Goal: Task Accomplishment & Management: Manage account settings

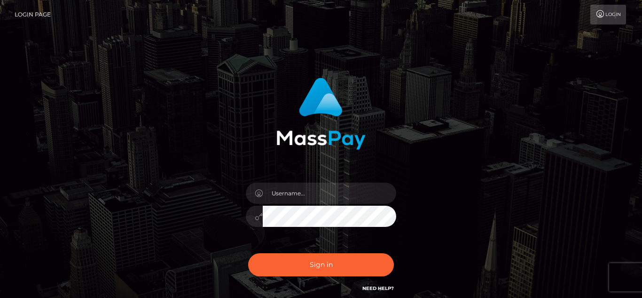
click at [344, 181] on div at bounding box center [321, 211] width 165 height 72
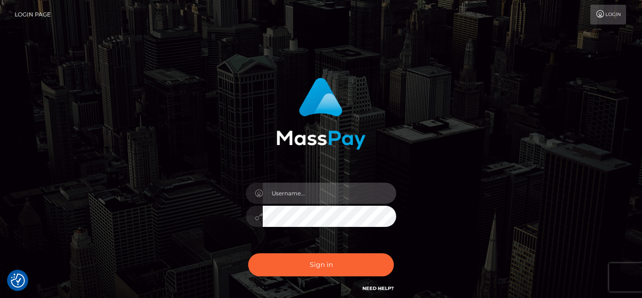
click at [336, 190] on input "text" at bounding box center [330, 192] width 134 height 21
checkbox input "true"
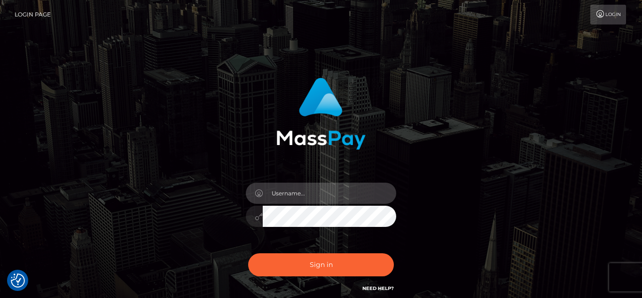
type input "VixEtoile"
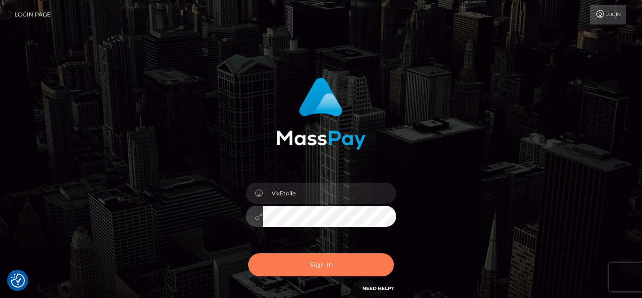
click at [368, 269] on button "Sign in" at bounding box center [321, 264] width 146 height 23
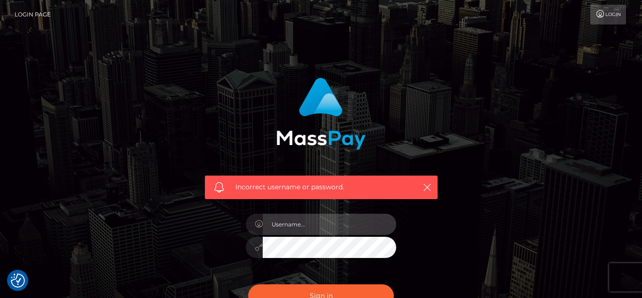
click at [319, 225] on input "text" at bounding box center [330, 223] width 134 height 21
type input "VixEtoile"
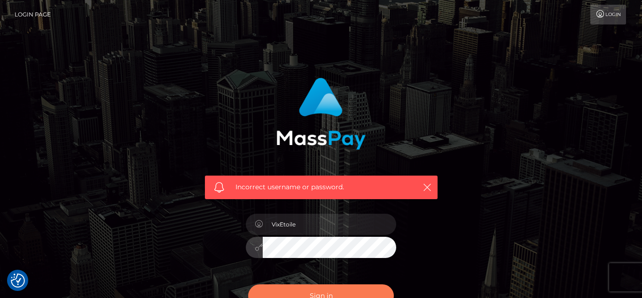
click at [361, 292] on button "Sign in" at bounding box center [321, 295] width 146 height 23
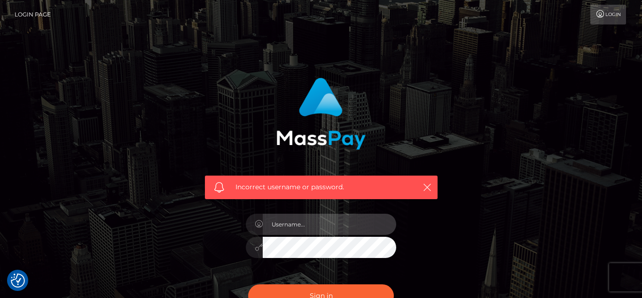
click at [340, 229] on input "text" at bounding box center [330, 223] width 134 height 21
type input "VixEtoile"
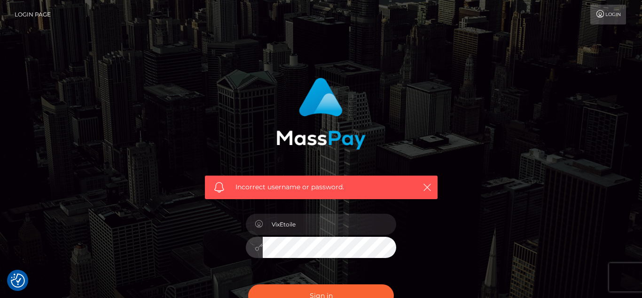
click at [248, 284] on button "Sign in" at bounding box center [321, 295] width 146 height 23
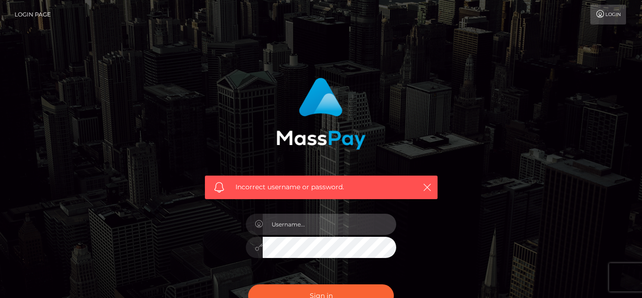
click at [317, 225] on input "text" at bounding box center [330, 223] width 134 height 21
checkbox input "true"
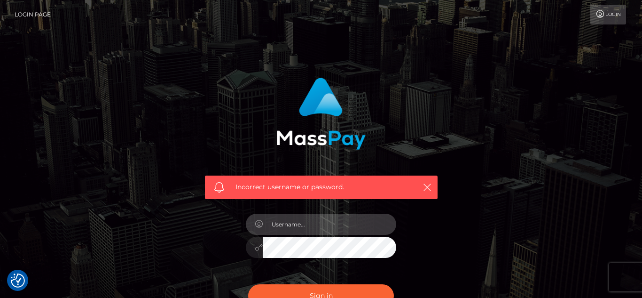
type input "VixEtoile"
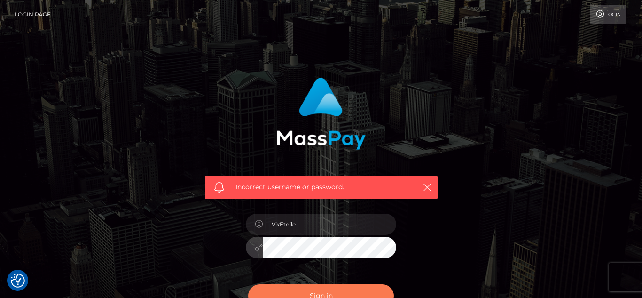
click at [381, 293] on button "Sign in" at bounding box center [321, 295] width 146 height 23
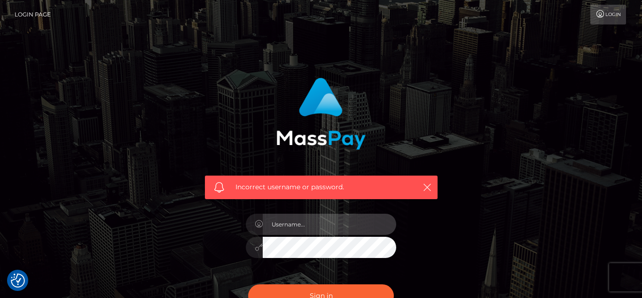
click at [376, 220] on input "text" at bounding box center [330, 223] width 134 height 21
click at [339, 223] on input "vixetoile" at bounding box center [330, 223] width 134 height 21
type input "VixEtoile"
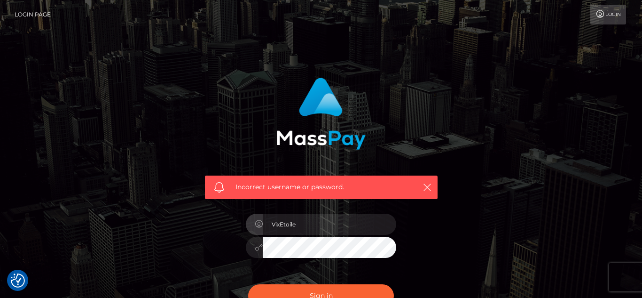
click at [317, 257] on div "VixEtoile" at bounding box center [321, 242] width 165 height 72
click at [248, 284] on button "Sign in" at bounding box center [321, 295] width 146 height 23
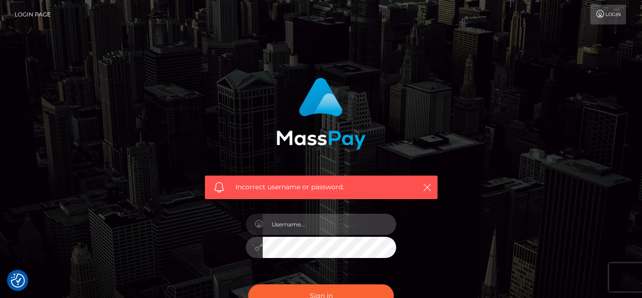
click at [344, 229] on input "text" at bounding box center [330, 223] width 134 height 21
type input "VixEtoile"
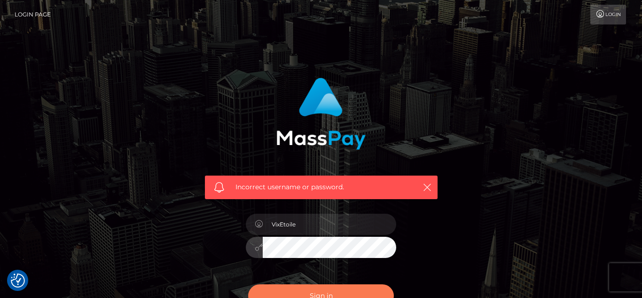
click at [372, 292] on button "Sign in" at bounding box center [321, 295] width 146 height 23
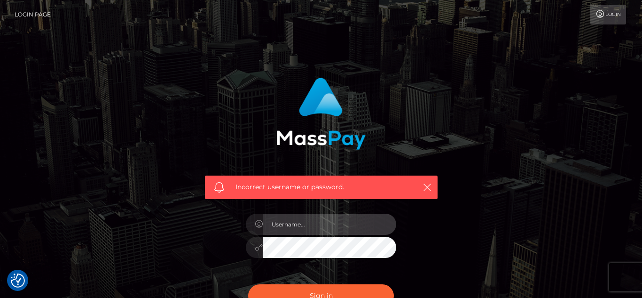
click at [357, 233] on input "text" at bounding box center [330, 223] width 134 height 21
type input "VixEtoile"
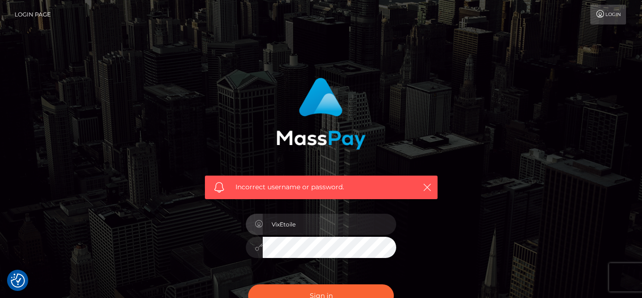
click at [331, 259] on div "VixEtoile" at bounding box center [321, 242] width 165 height 72
click at [248, 284] on button "Sign in" at bounding box center [321, 295] width 146 height 23
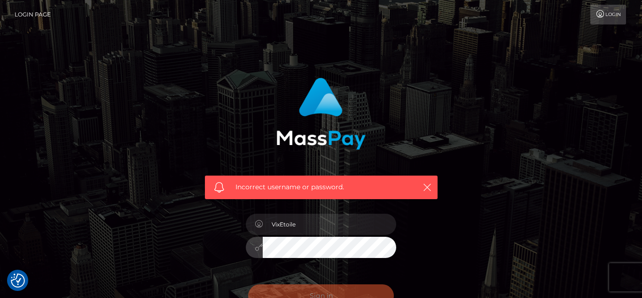
scroll to position [114, 0]
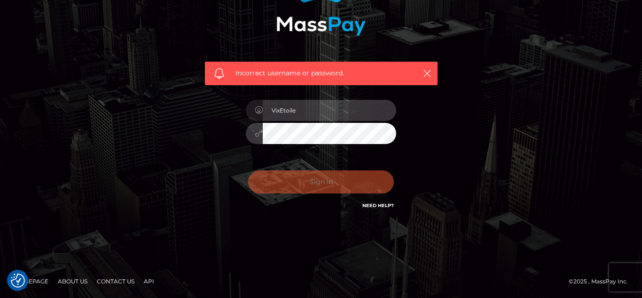
click at [348, 112] on input "VixEtoile" at bounding box center [330, 110] width 134 height 21
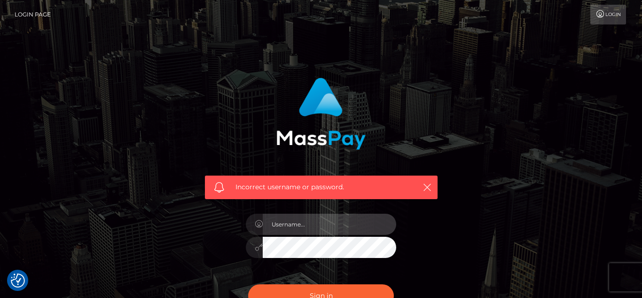
click at [351, 227] on input "text" at bounding box center [330, 223] width 134 height 21
type input "VixEtoile"
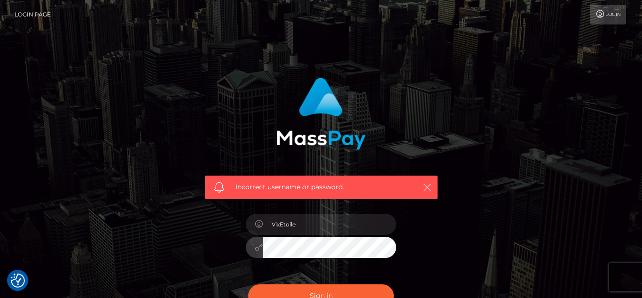
click at [427, 186] on icon "button" at bounding box center [427, 186] width 9 height 9
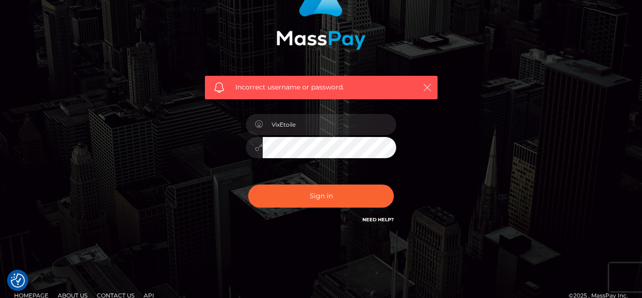
scroll to position [114, 0]
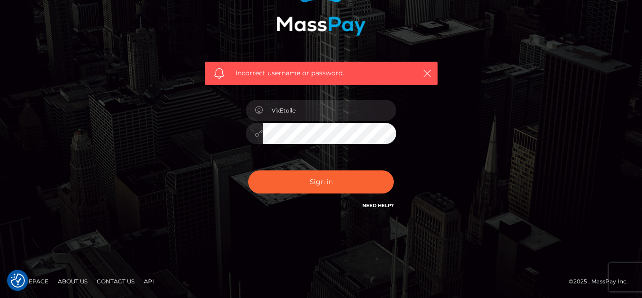
click at [383, 205] on link "Need Help?" at bounding box center [379, 205] width 32 height 6
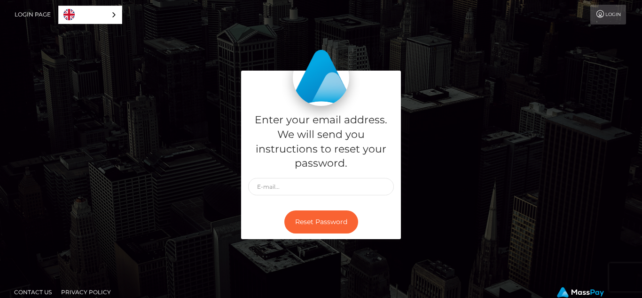
click at [297, 196] on div "Enter your email address. We will send you instructions to reset your password." at bounding box center [321, 155] width 160 height 99
click at [272, 179] on input "text" at bounding box center [321, 186] width 146 height 17
type input "[EMAIL_ADDRESS][DOMAIN_NAME]"
click at [333, 222] on button "Reset Password" at bounding box center [321, 221] width 74 height 23
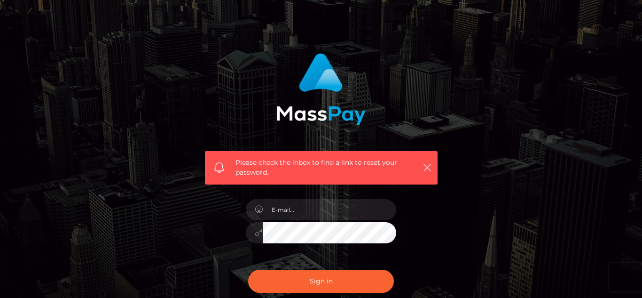
scroll to position [80, 0]
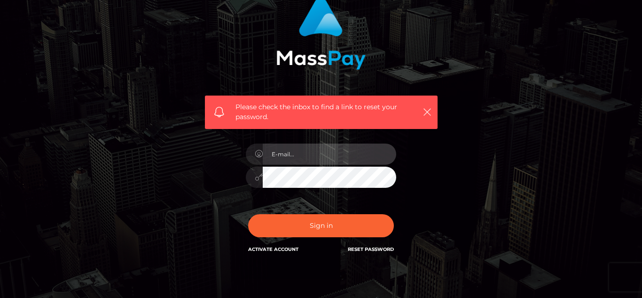
click at [354, 150] on input "email" at bounding box center [330, 153] width 134 height 21
type input "VixEtoile"
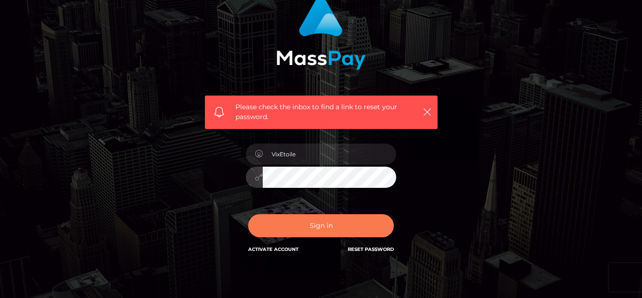
click at [348, 227] on button "Sign in" at bounding box center [321, 225] width 146 height 23
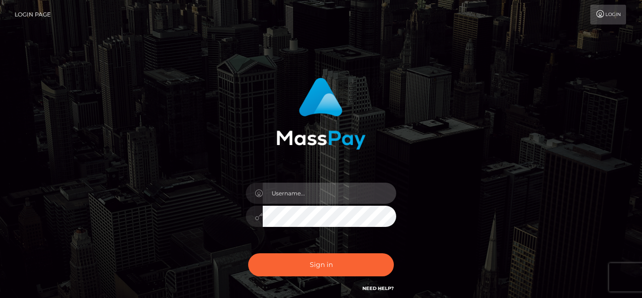
click at [345, 188] on input "text" at bounding box center [330, 192] width 134 height 21
type input "VixEtoile"
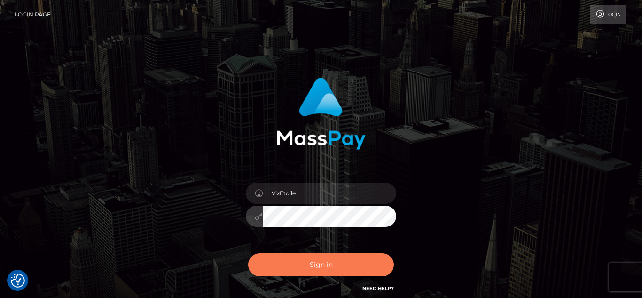
click at [325, 267] on button "Sign in" at bounding box center [321, 264] width 146 height 23
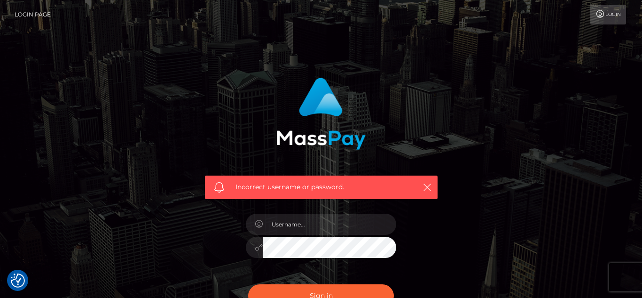
scroll to position [114, 0]
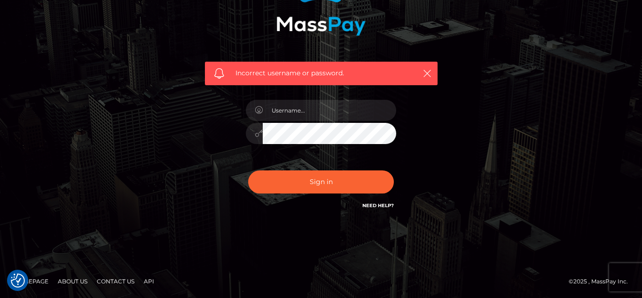
click at [386, 205] on link "Need Help?" at bounding box center [379, 205] width 32 height 6
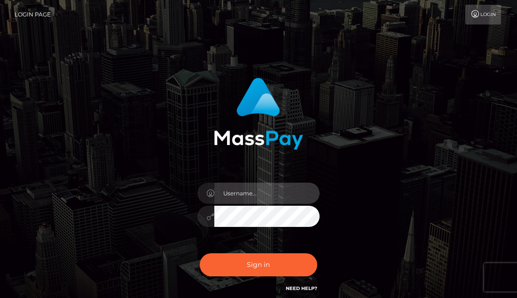
click at [298, 200] on input "text" at bounding box center [266, 192] width 105 height 21
type input "VixEtoile"
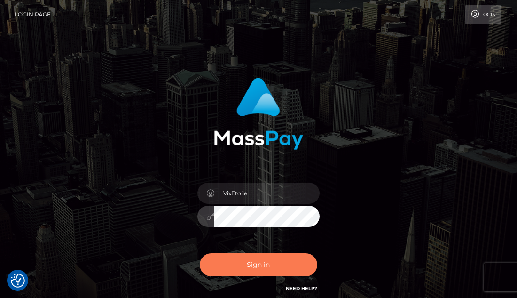
click at [245, 265] on button "Sign in" at bounding box center [259, 264] width 118 height 23
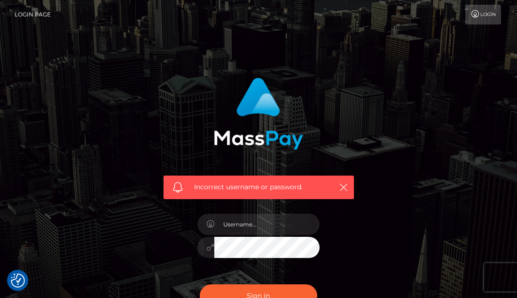
checkbox input "true"
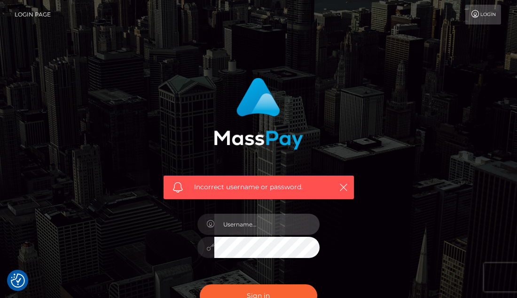
click at [246, 227] on input "text" at bounding box center [266, 223] width 105 height 21
type input "VixEtoile"
